Goal: Navigation & Orientation: Find specific page/section

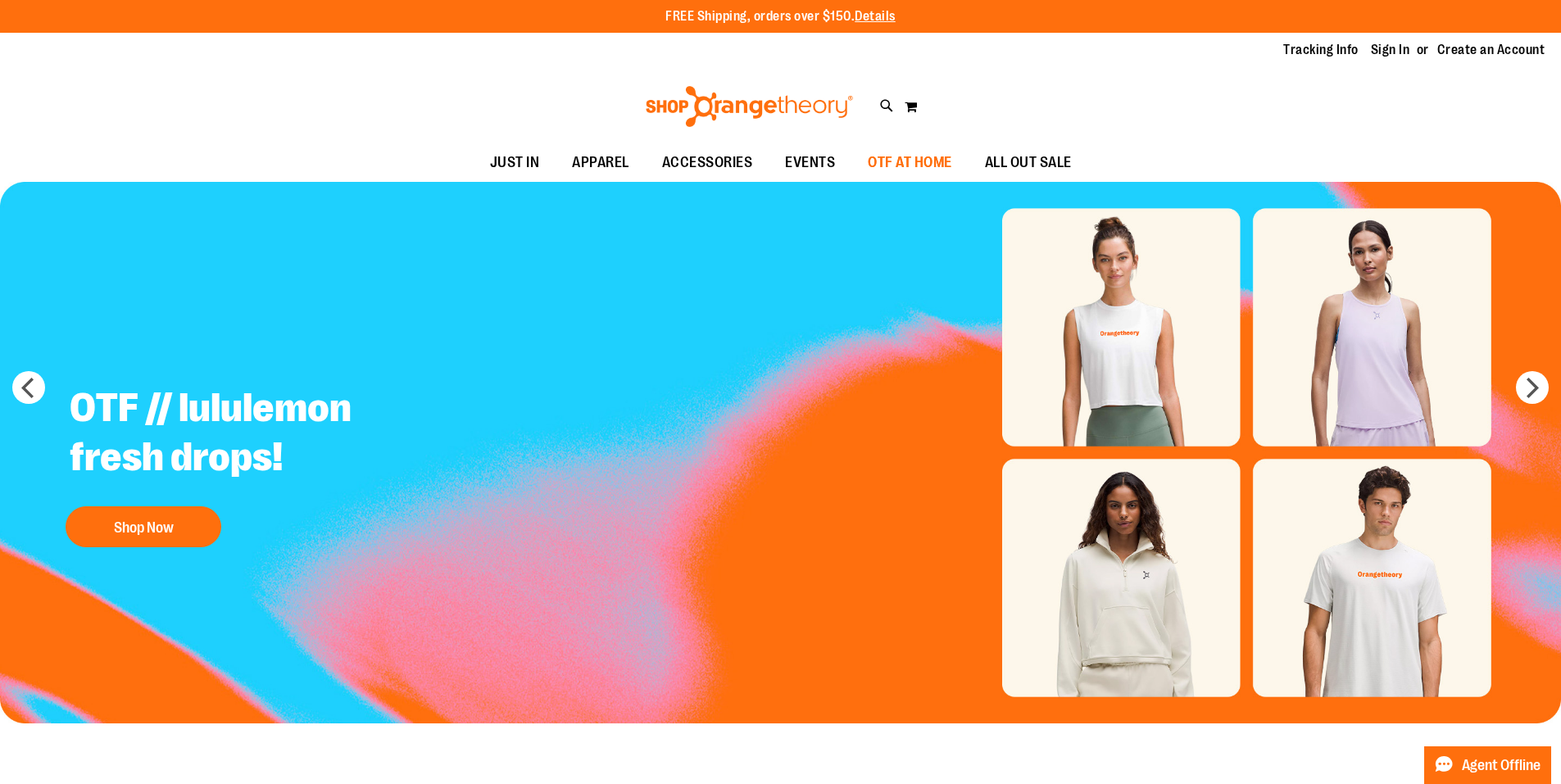
click at [911, 167] on span "OTF AT HOME" at bounding box center [910, 163] width 84 height 37
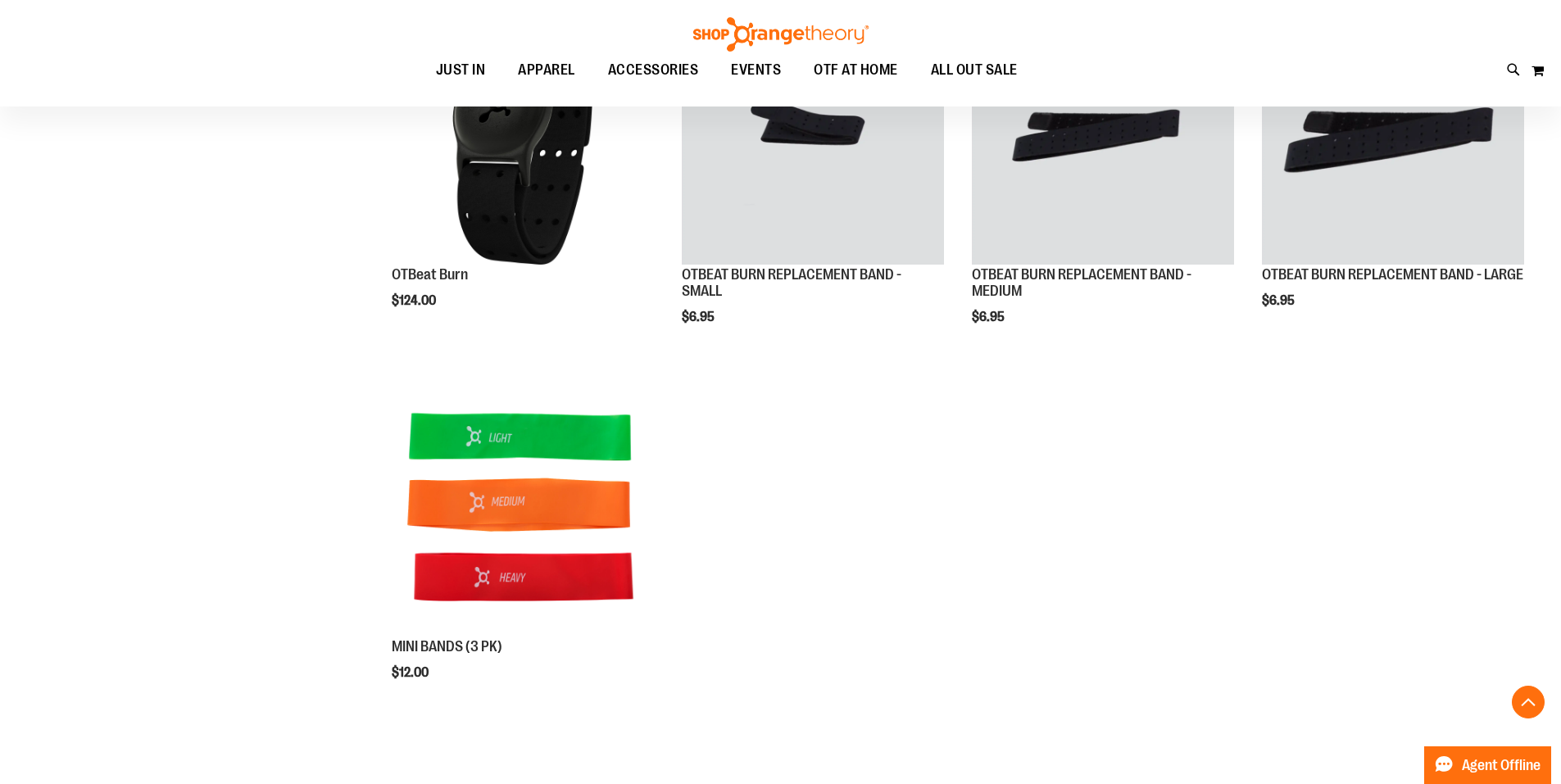
scroll to position [81, 0]
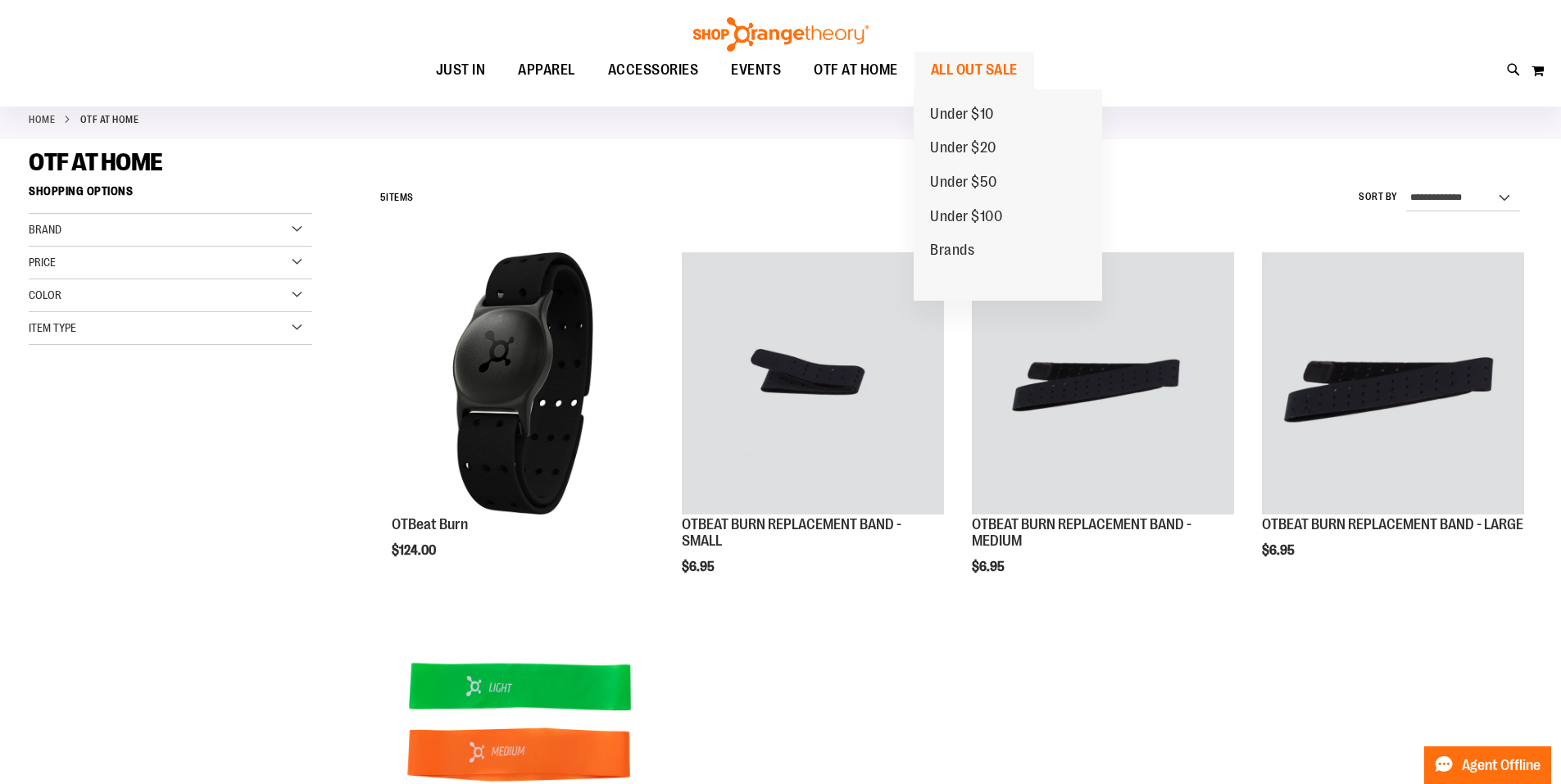
click at [934, 71] on span "ALL OUT SALE" at bounding box center [974, 70] width 87 height 37
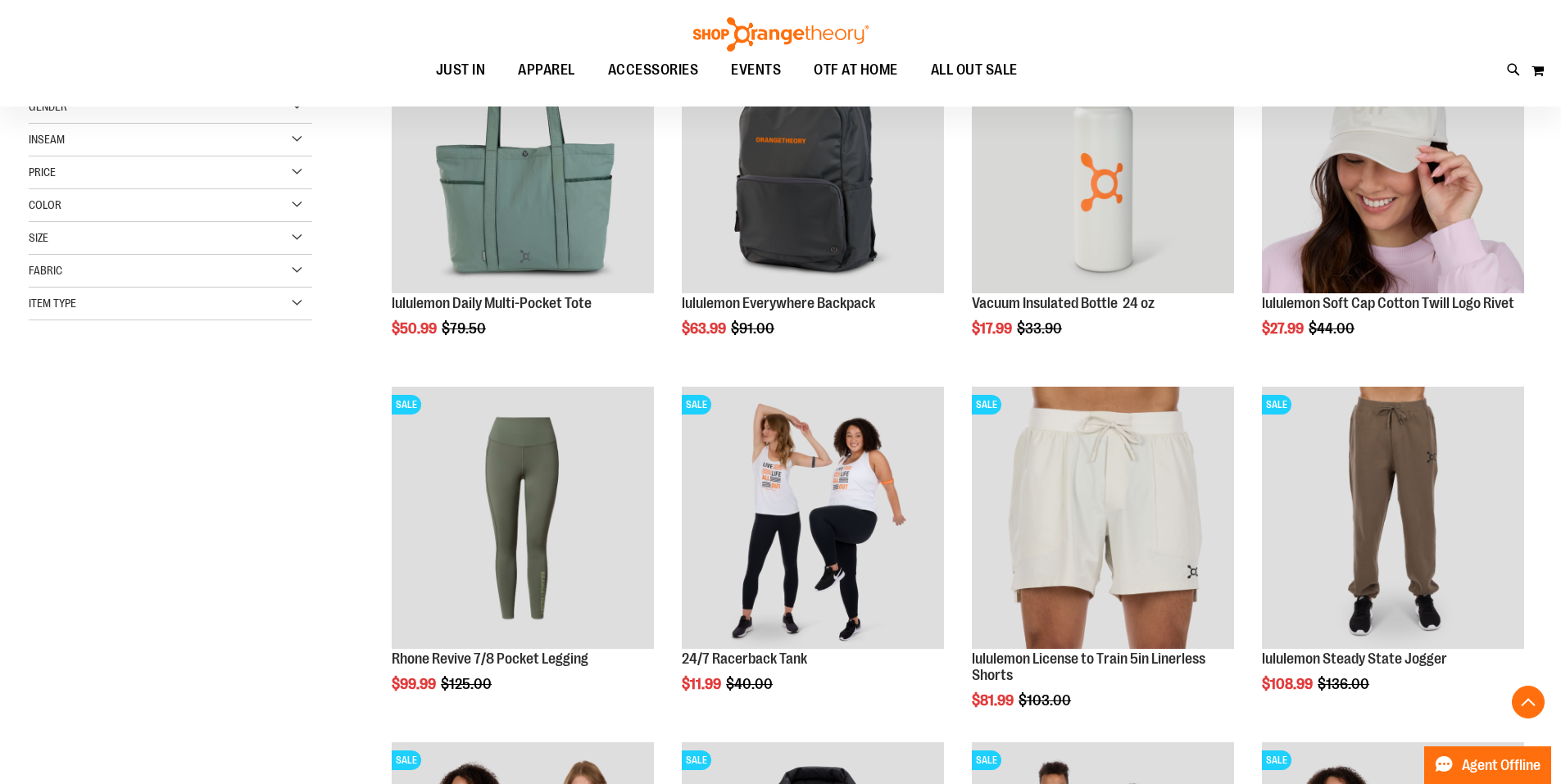
scroll to position [327, 0]
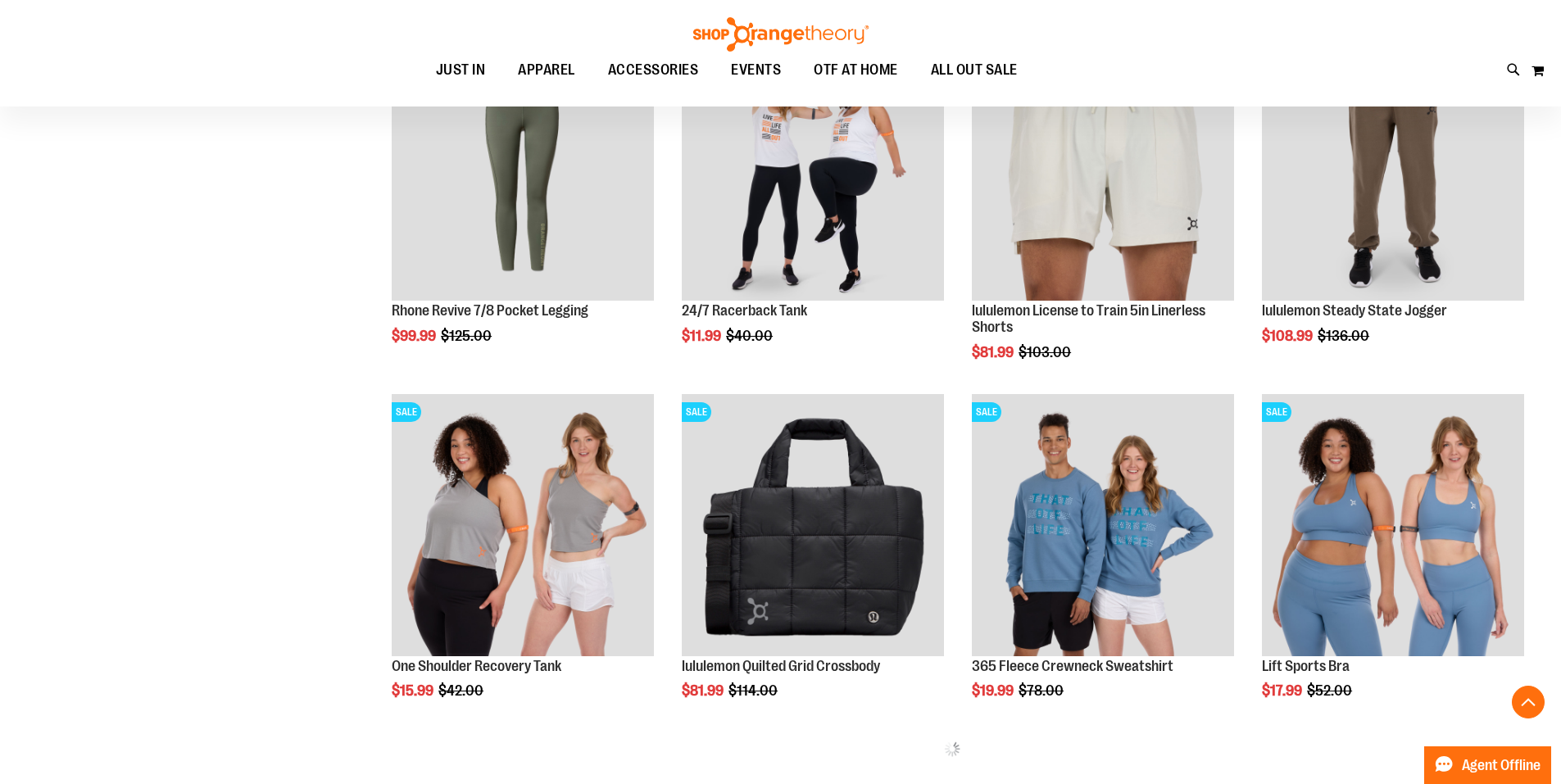
scroll to position [654, 0]
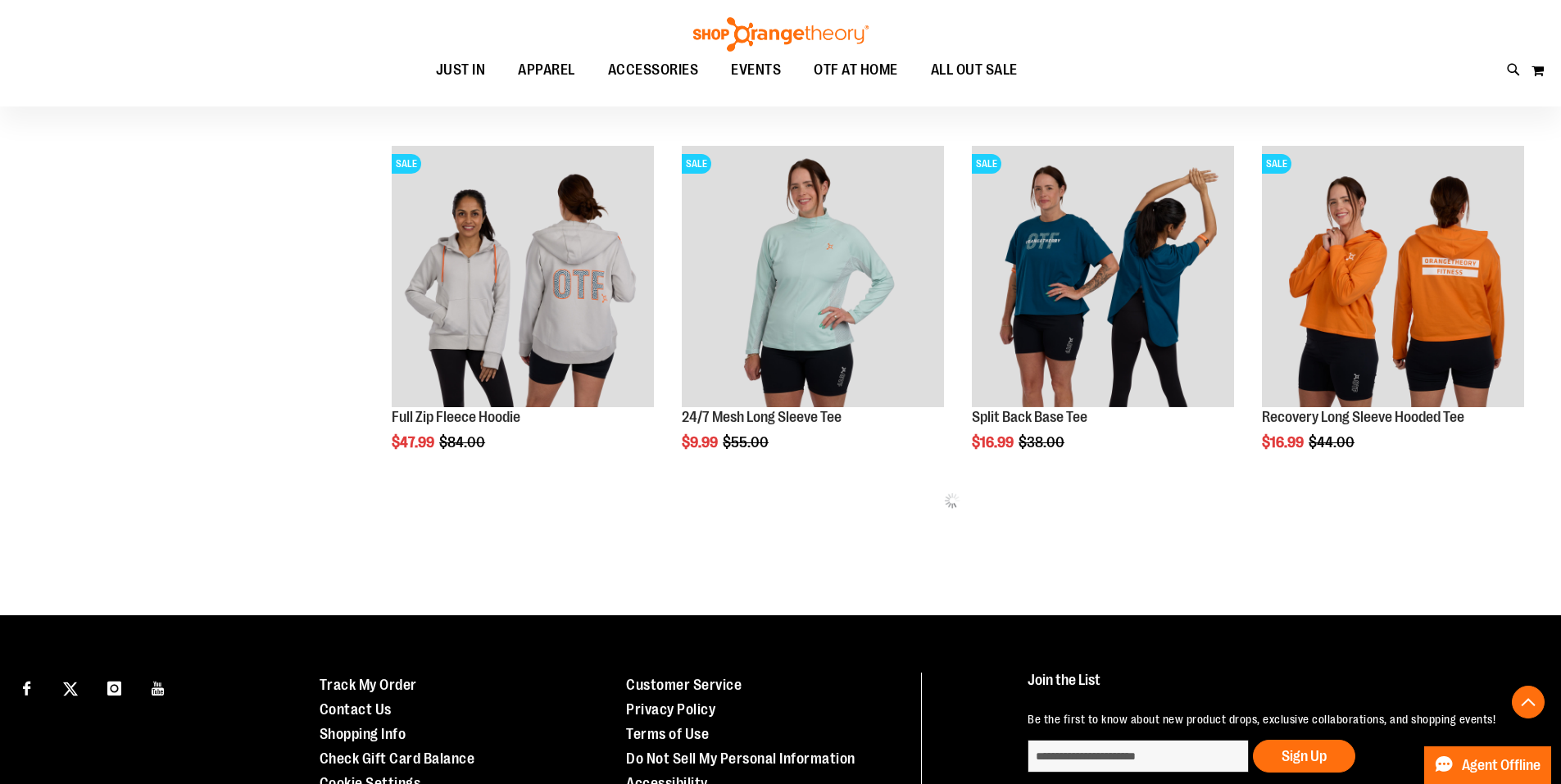
scroll to position [1965, 0]
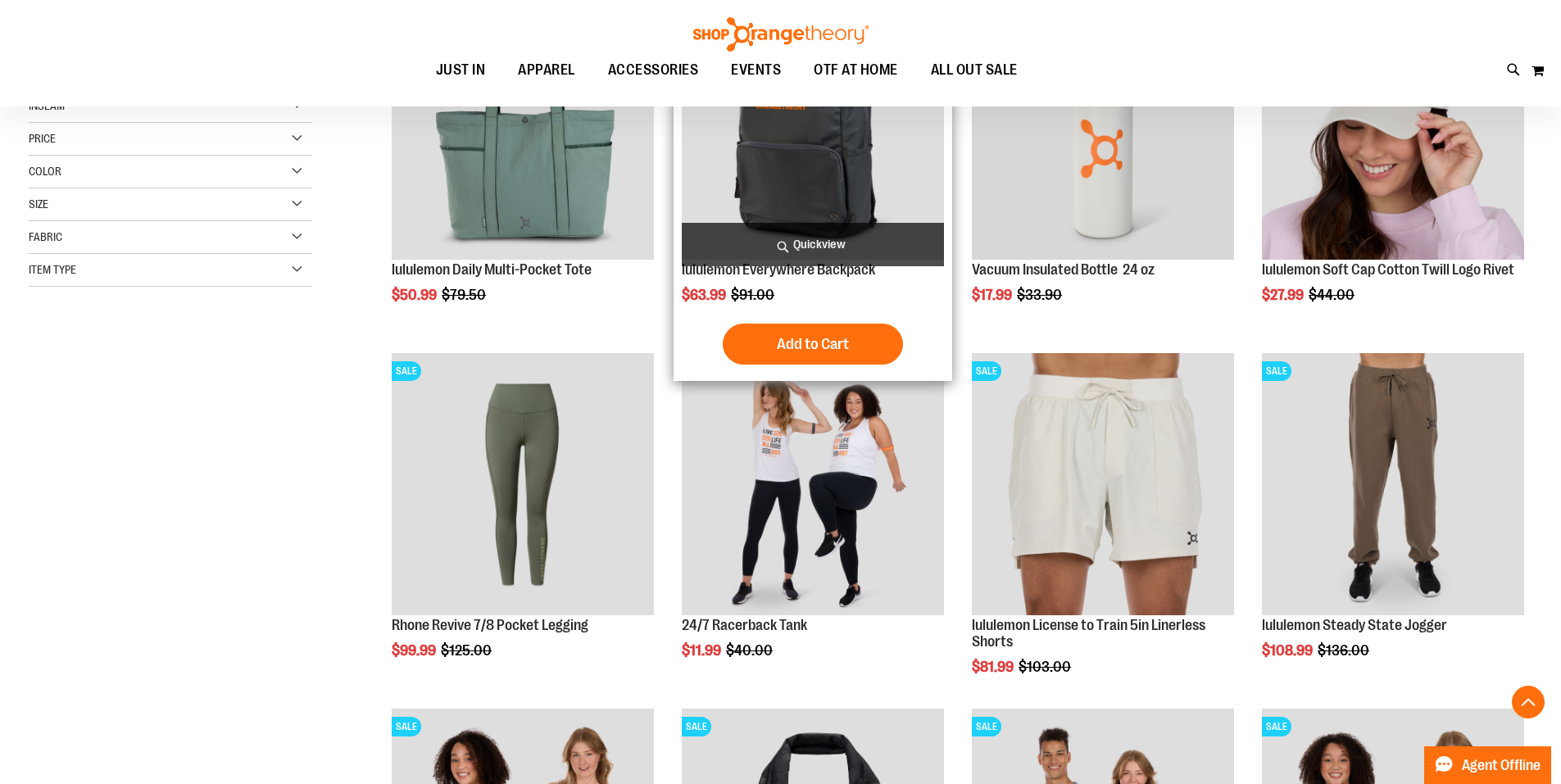
scroll to position [327, 0]
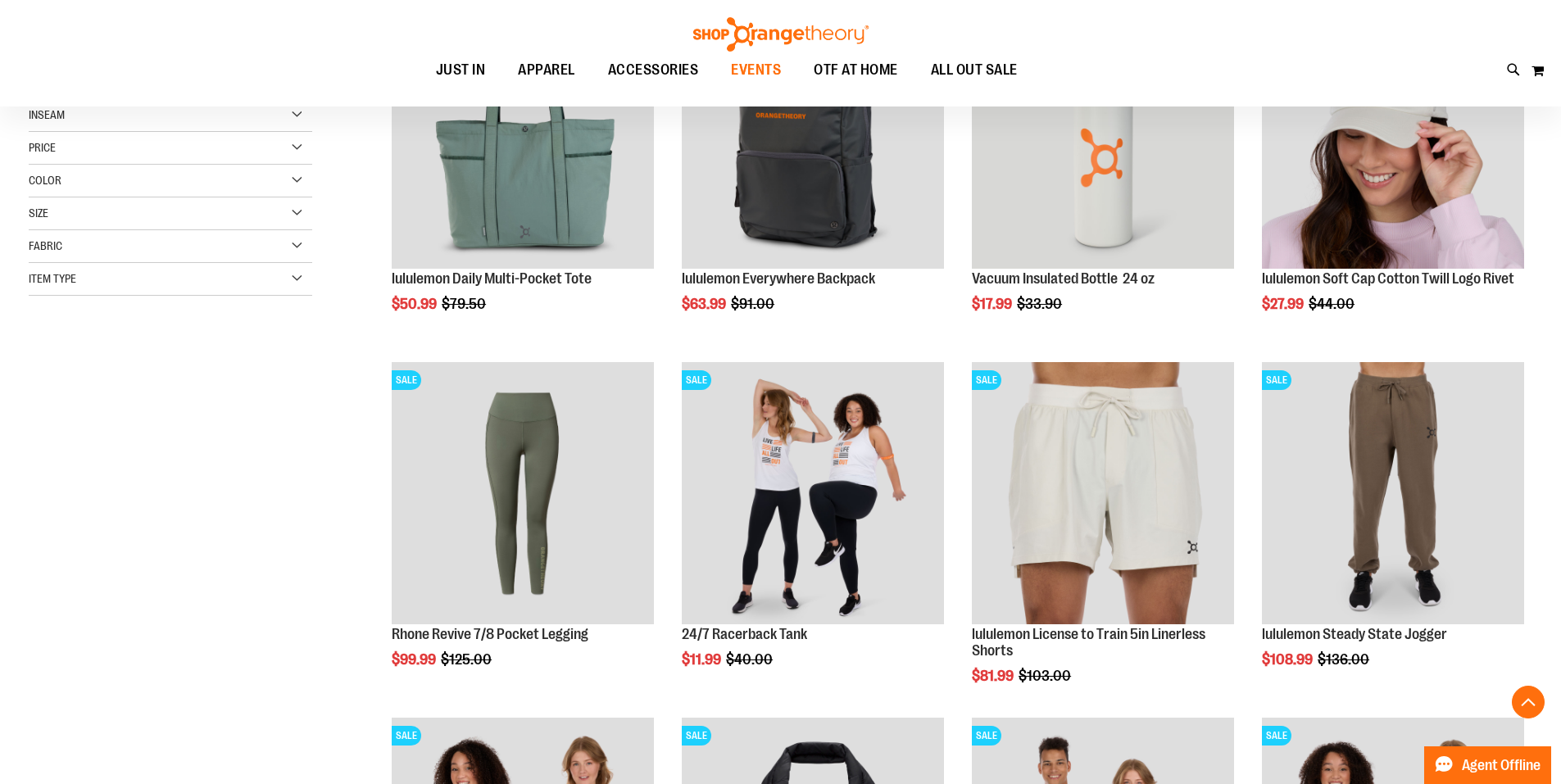
click at [767, 62] on span "EVENTS" at bounding box center [755, 70] width 50 height 37
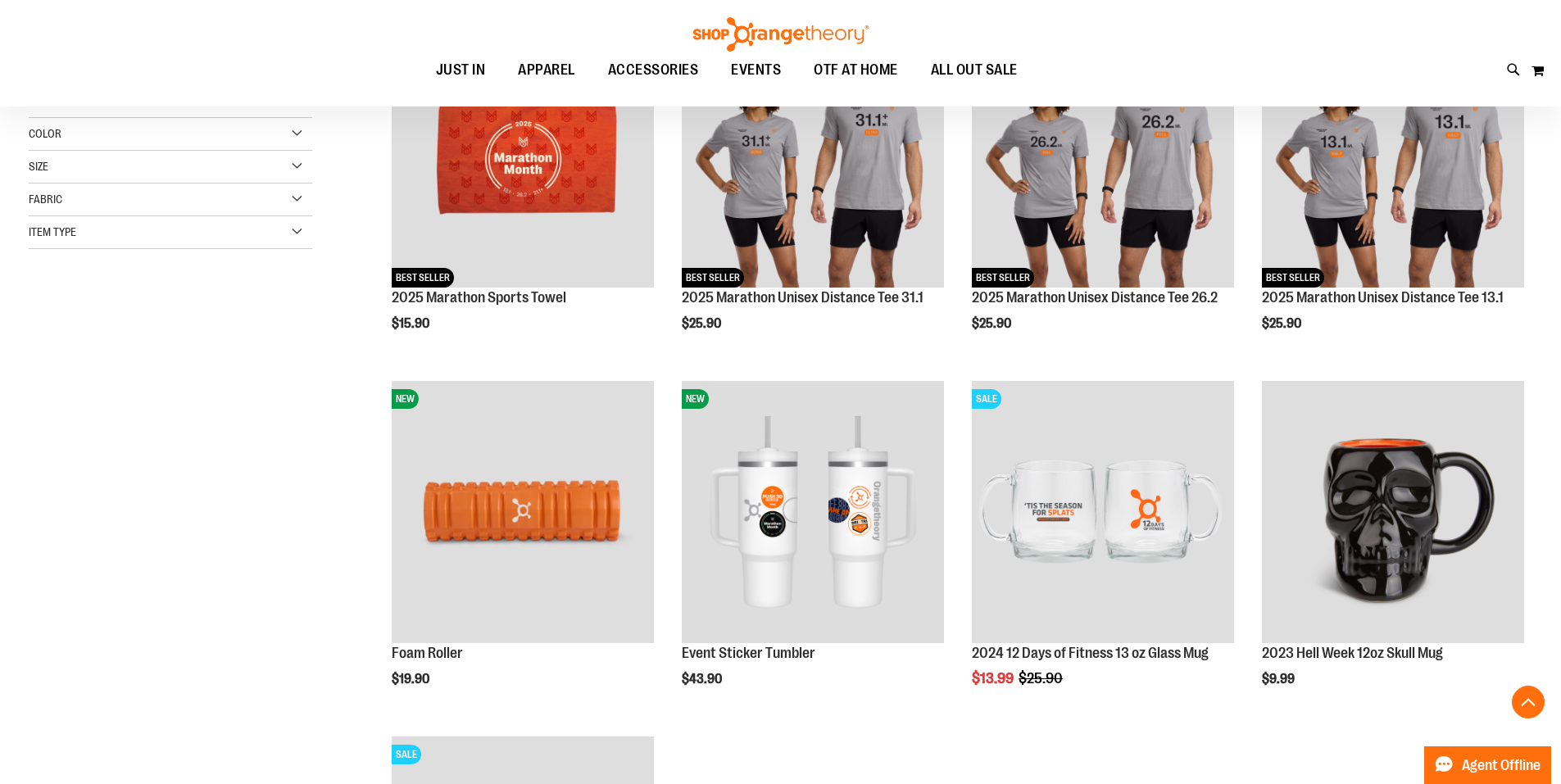
scroll to position [327, 0]
